Goal: Task Accomplishment & Management: Use online tool/utility

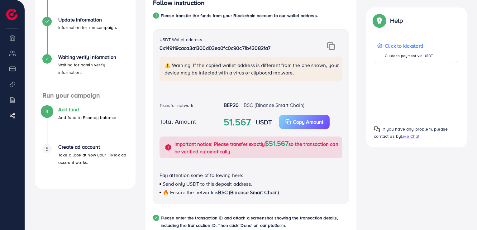
scroll to position [0, 18]
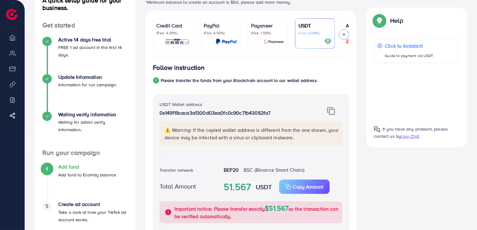
scroll to position [48, 0]
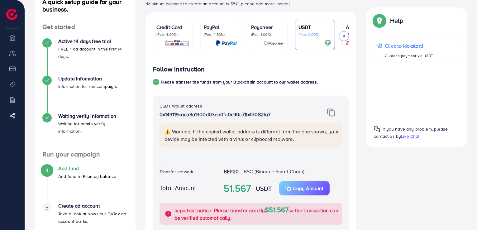
click at [310, 38] on div "USDT (Fee: 0.00%)" at bounding box center [315, 34] width 33 height 23
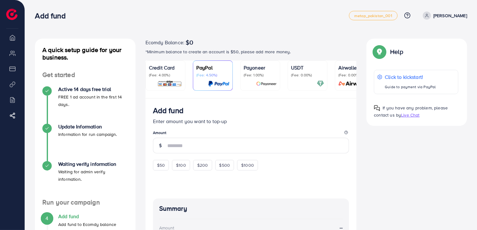
click at [304, 75] on p "(Fee: 0.00%)" at bounding box center [307, 75] width 33 height 5
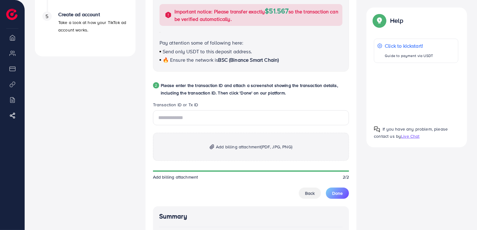
scroll to position [243, 0]
